Goal: Information Seeking & Learning: Learn about a topic

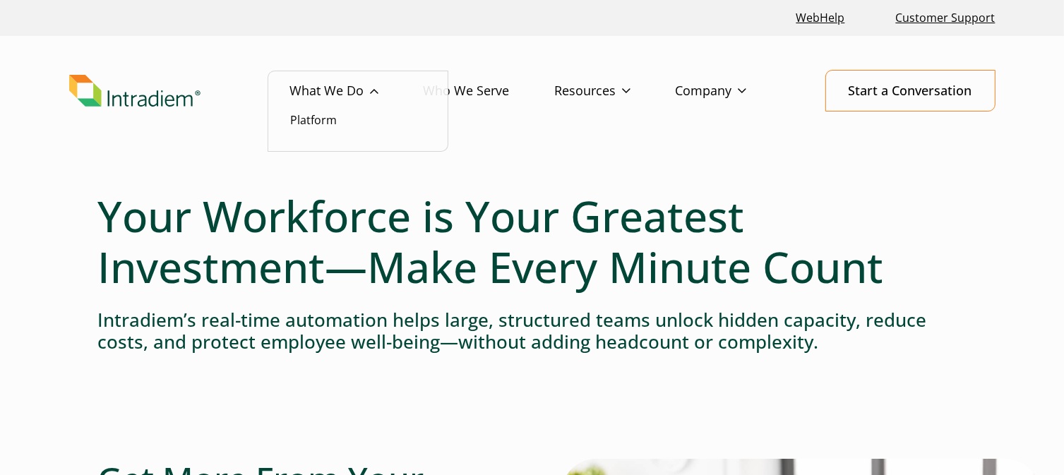
click at [371, 95] on link "What We Do" at bounding box center [356, 91] width 133 height 41
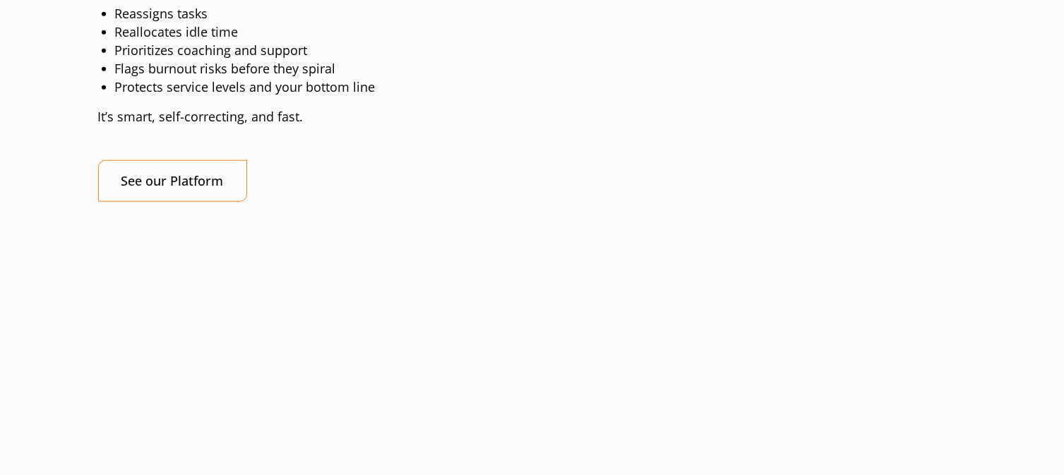
scroll to position [1623, 0]
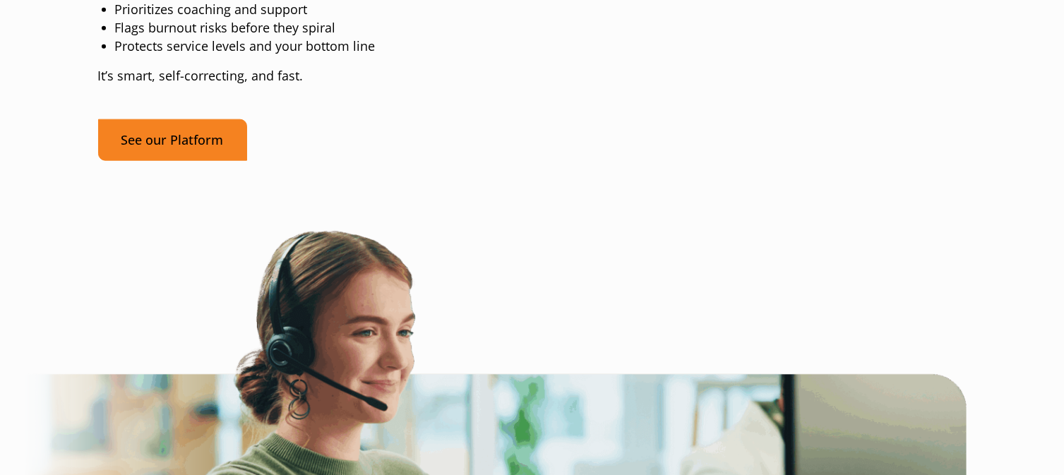
click at [152, 161] on link "See our Platform" at bounding box center [172, 140] width 149 height 42
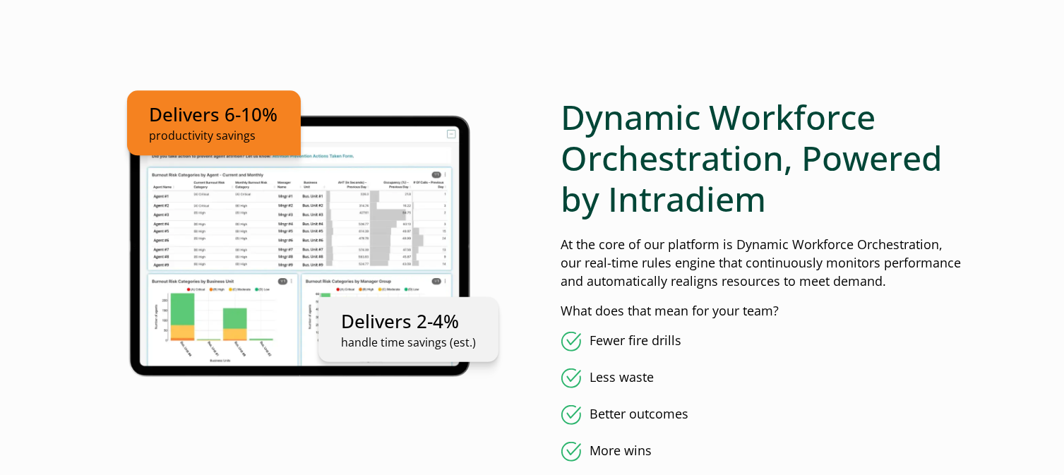
scroll to position [847, 0]
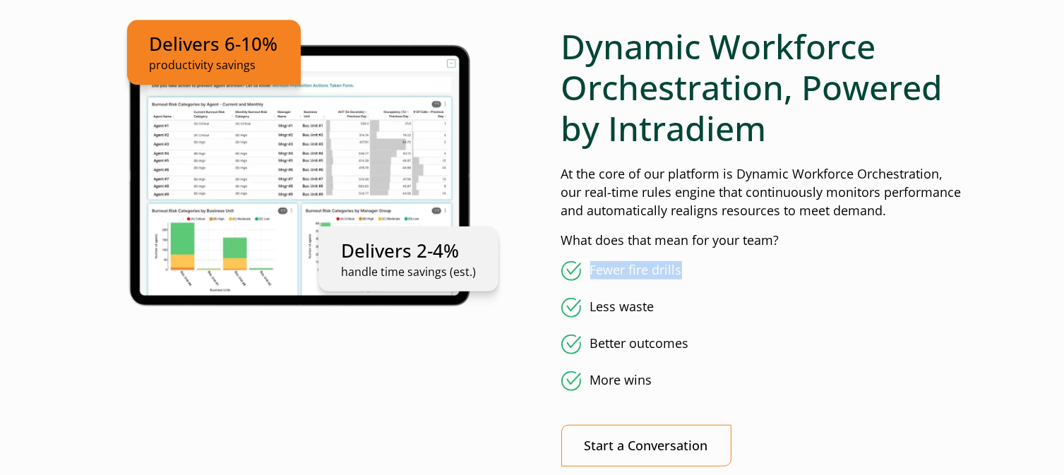
drag, startPoint x: 699, startPoint y: 266, endPoint x: 591, endPoint y: 262, distance: 108.1
click at [591, 262] on li "Fewer fire drills" at bounding box center [763, 271] width 405 height 20
copy li "Fewer fire drills"
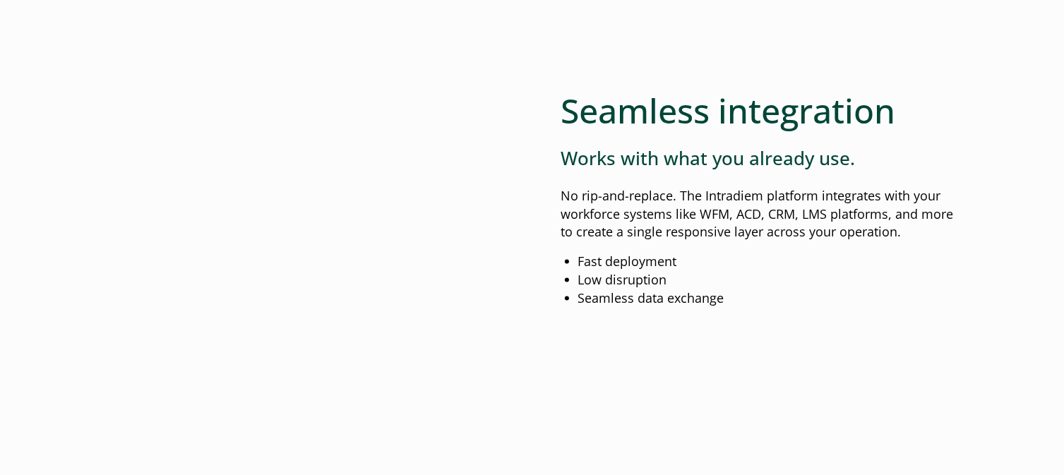
scroll to position [1906, 0]
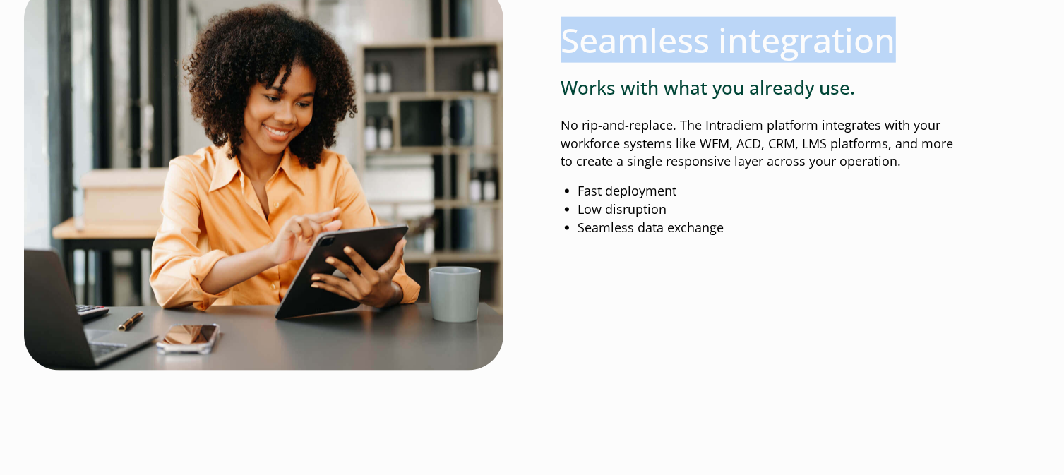
drag, startPoint x: 910, startPoint y: 42, endPoint x: 567, endPoint y: 42, distance: 342.3
click at [567, 42] on h2 "Seamless integration" at bounding box center [763, 40] width 405 height 41
copy h2 "Seamless integration"
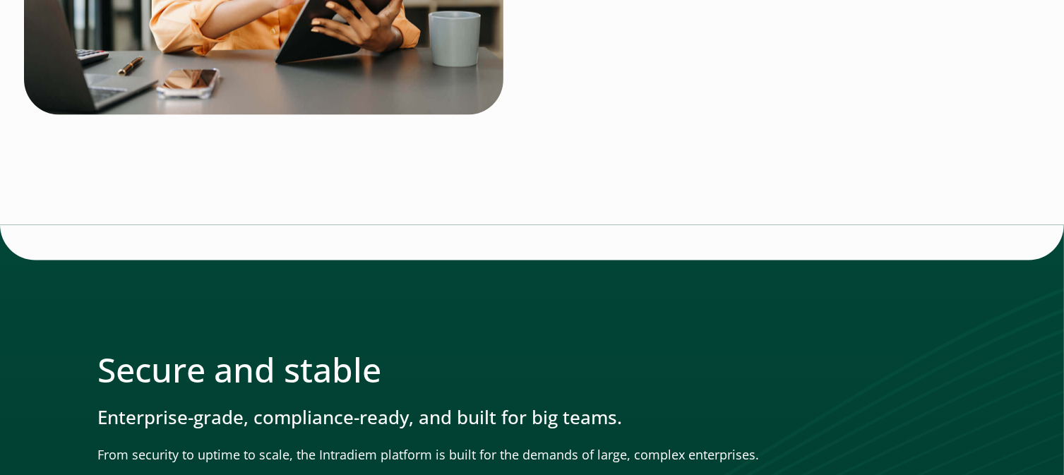
scroll to position [2400, 0]
